Goal: Transaction & Acquisition: Subscribe to service/newsletter

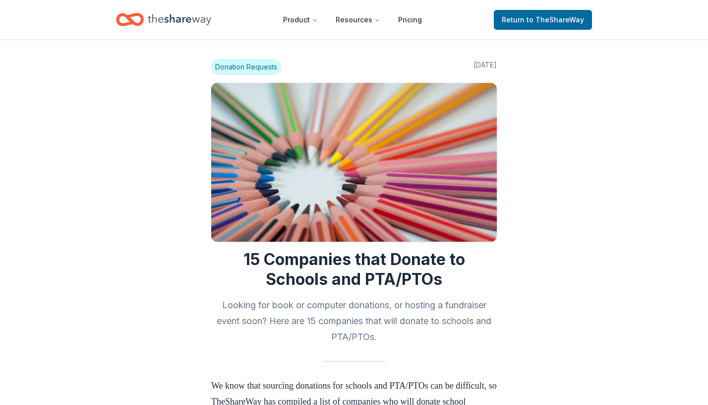
scroll to position [784, 0]
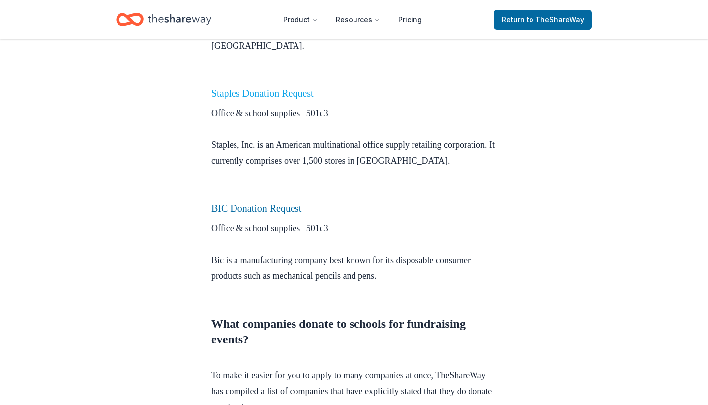
click at [288, 88] on link "Staples Donation Request" at bounding box center [262, 93] width 103 height 11
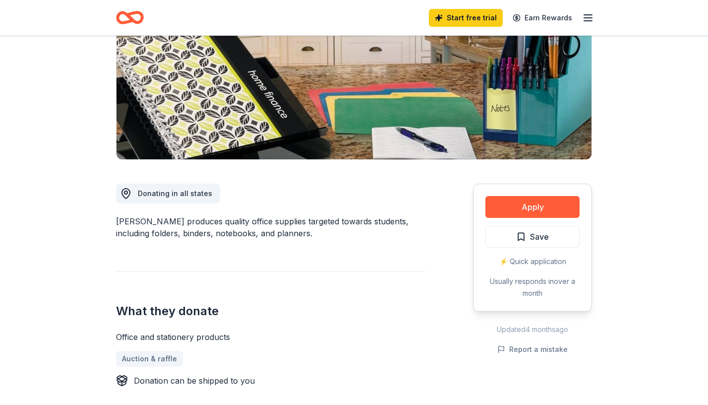
scroll to position [163, 0]
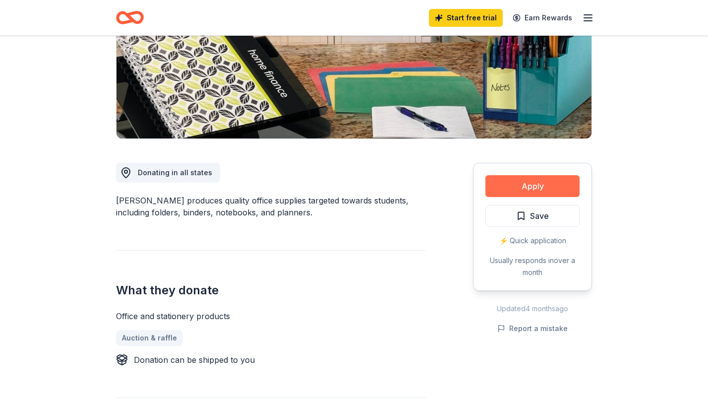
click at [517, 188] on button "Apply" at bounding box center [532, 186] width 94 height 22
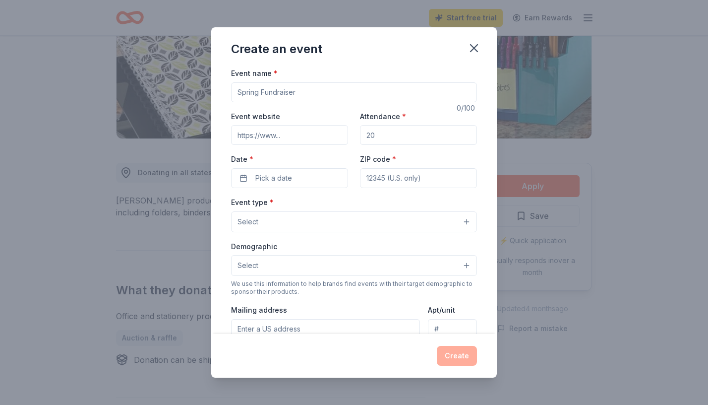
scroll to position [0, 0]
click at [475, 44] on icon "button" at bounding box center [474, 48] width 14 height 14
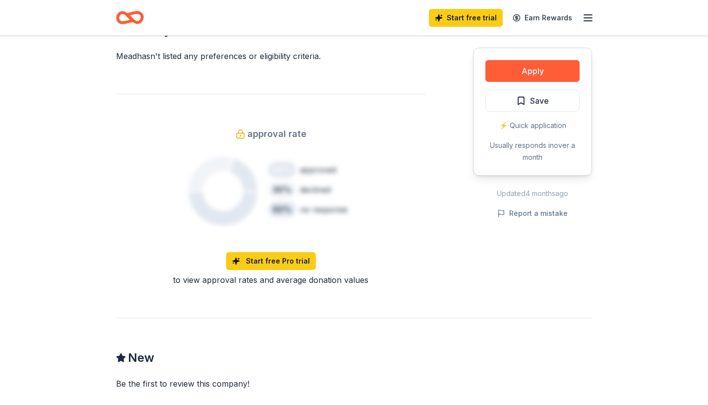
scroll to position [976, 0]
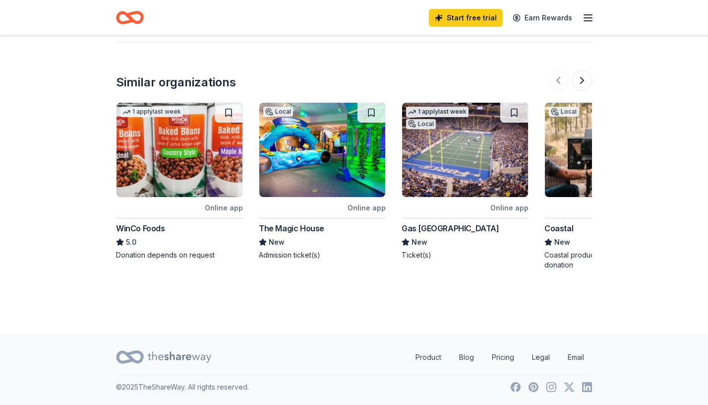
click at [591, 16] on icon "button" at bounding box center [588, 18] width 12 height 12
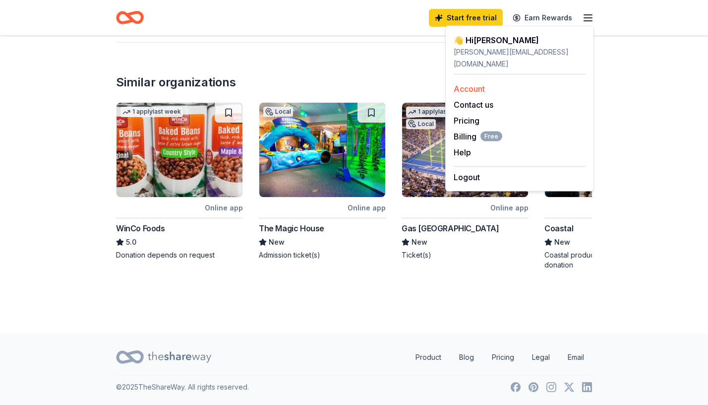
click at [471, 84] on link "Account" at bounding box center [469, 89] width 31 height 10
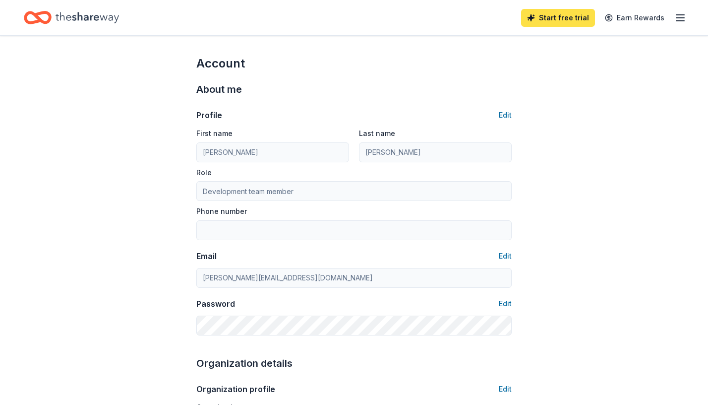
click at [562, 12] on link "Start free trial" at bounding box center [558, 18] width 74 height 18
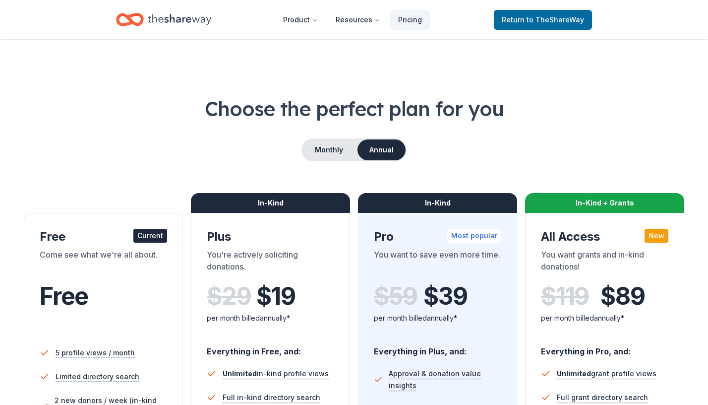
click at [559, 19] on span "to TheShareWay" at bounding box center [555, 19] width 58 height 8
